Goal: Entertainment & Leisure: Consume media (video, audio)

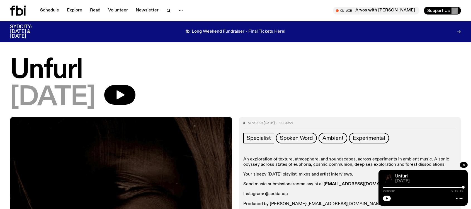
drag, startPoint x: 389, startPoint y: 199, endPoint x: 391, endPoint y: 196, distance: 3.8
click at [389, 199] on icon "button" at bounding box center [387, 198] width 3 height 3
click at [400, 187] on div at bounding box center [423, 187] width 80 height 1
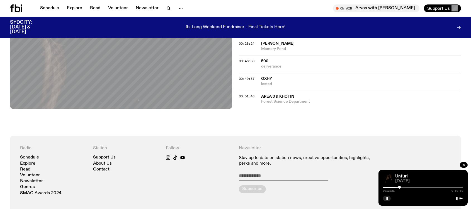
scroll to position [411, 0]
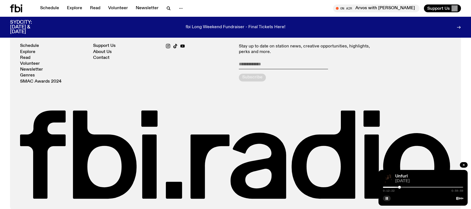
click at [417, 187] on div at bounding box center [423, 187] width 80 height 1
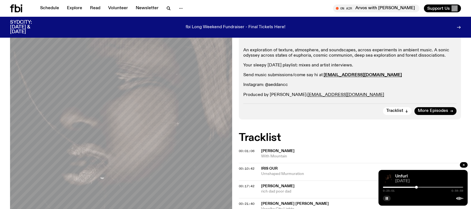
scroll to position [0, 0]
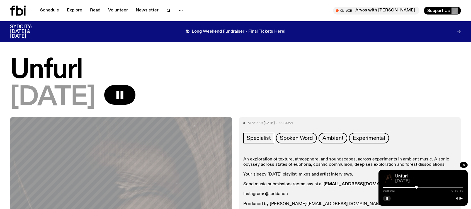
click at [433, 187] on div at bounding box center [423, 187] width 80 height 1
click at [444, 186] on div "0:37:05 0:59:59" at bounding box center [423, 189] width 80 height 7
click at [447, 187] on div at bounding box center [423, 187] width 80 height 1
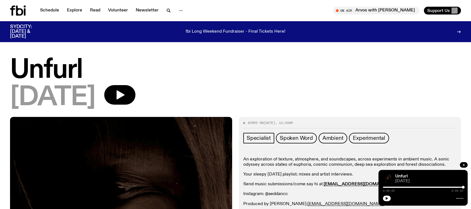
click at [444, 187] on div at bounding box center [423, 187] width 80 height 1
click at [386, 199] on icon "button" at bounding box center [387, 198] width 3 height 3
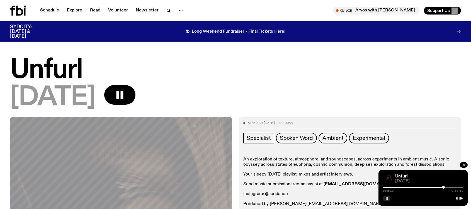
scroll to position [28, 0]
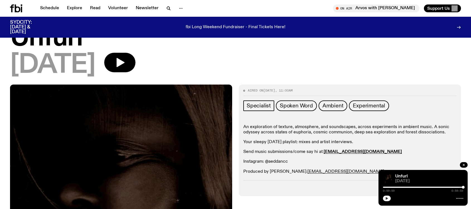
click at [409, 187] on div at bounding box center [423, 187] width 80 height 1
click at [386, 199] on icon "button" at bounding box center [387, 198] width 3 height 3
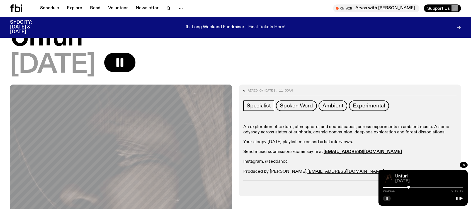
scroll to position [84, 0]
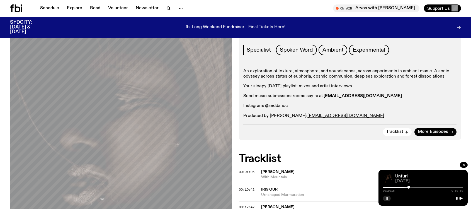
click at [350, 150] on div "Aired on [DATE] 11:00am Specialist Spoken Word Ambient Experimental An explorat…" at bounding box center [235, 190] width 471 height 323
click at [392, 188] on div "0:19:17 0:59:59" at bounding box center [423, 189] width 80 height 7
click at [390, 187] on div at bounding box center [369, 187] width 80 height 1
click at [384, 187] on div at bounding box center [350, 187] width 80 height 1
